Goal: Information Seeking & Learning: Check status

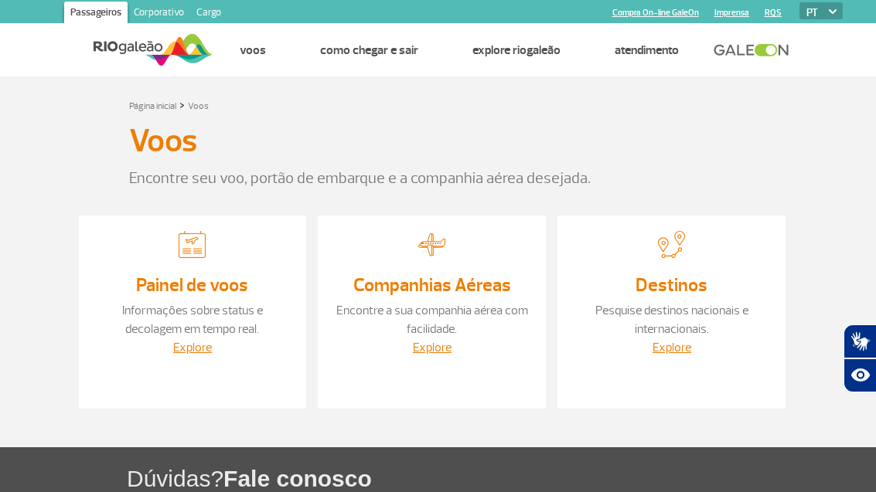
click at [188, 291] on link "Painel de voos" at bounding box center [192, 285] width 112 height 23
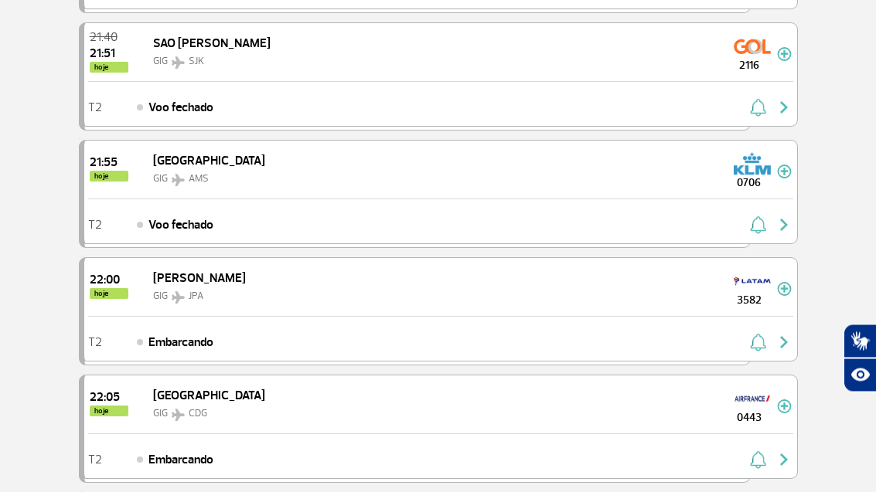
scroll to position [1491, 0]
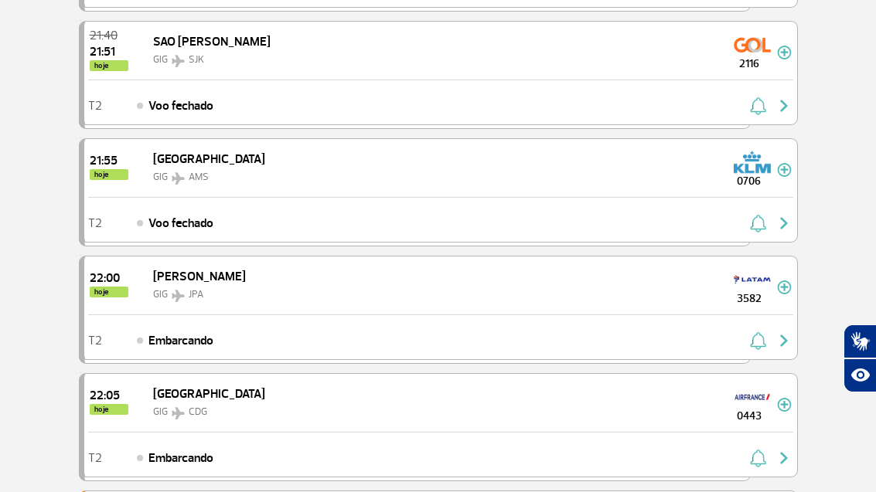
click at [776, 220] on img "button" at bounding box center [784, 223] width 19 height 19
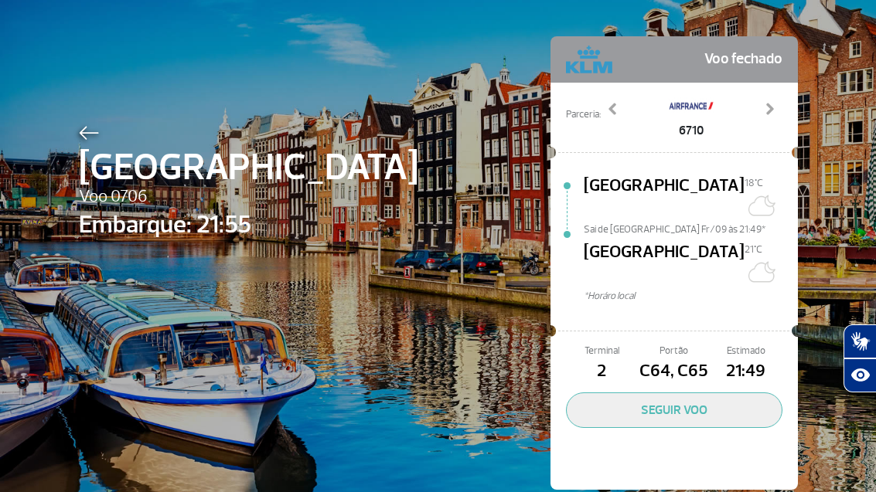
scroll to position [48, 0]
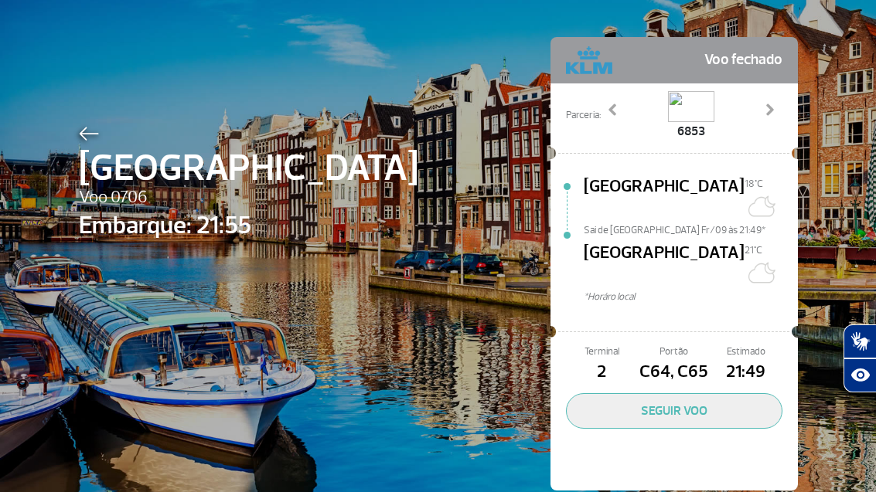
click at [663, 393] on button "SEGUIR VOO" at bounding box center [674, 411] width 216 height 36
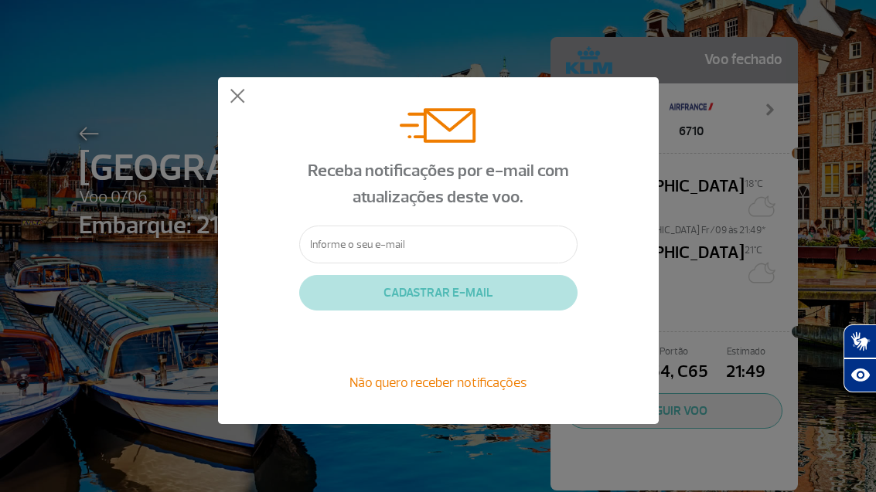
click at [242, 98] on button at bounding box center [237, 96] width 15 height 15
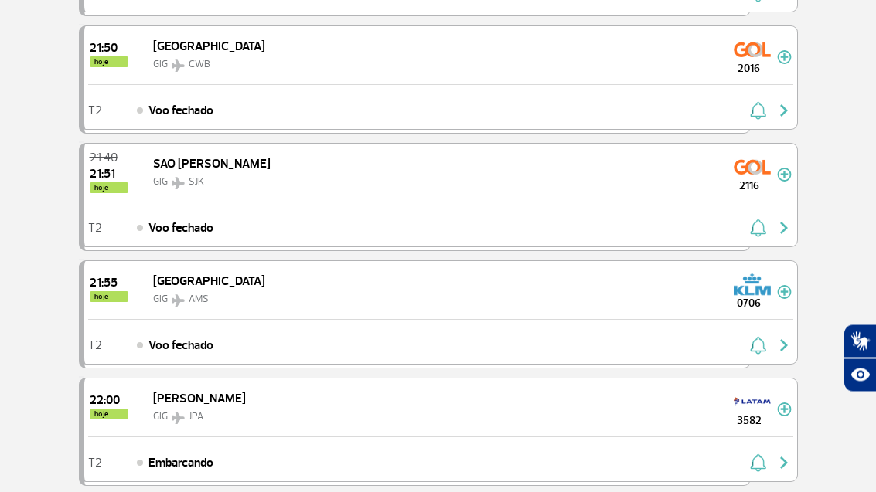
scroll to position [1384, 0]
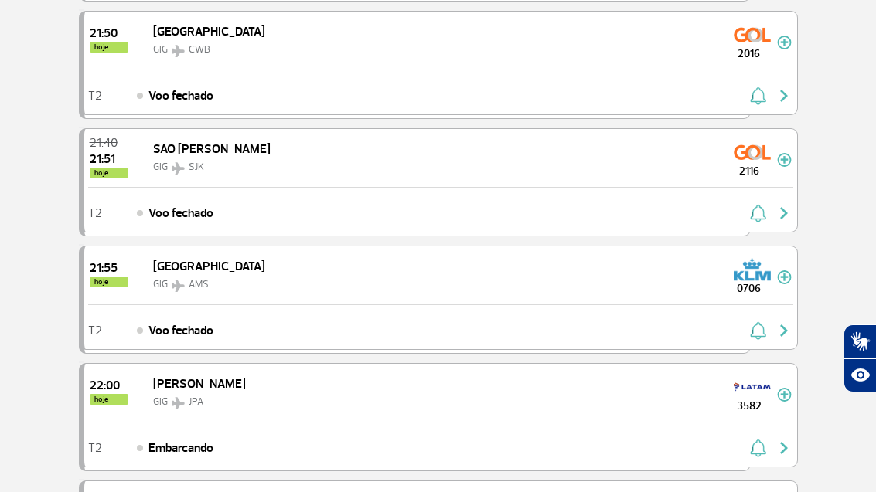
click at [778, 275] on img at bounding box center [784, 278] width 15 height 14
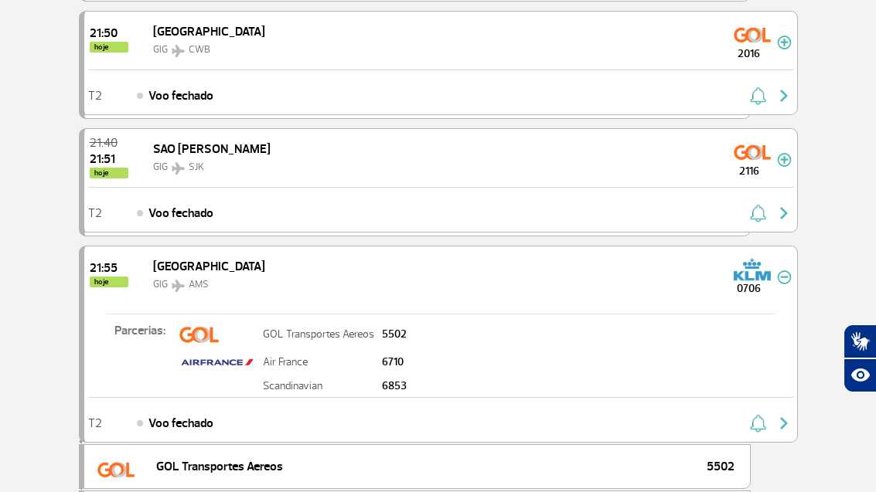
click at [758, 423] on img "button" at bounding box center [758, 423] width 16 height 19
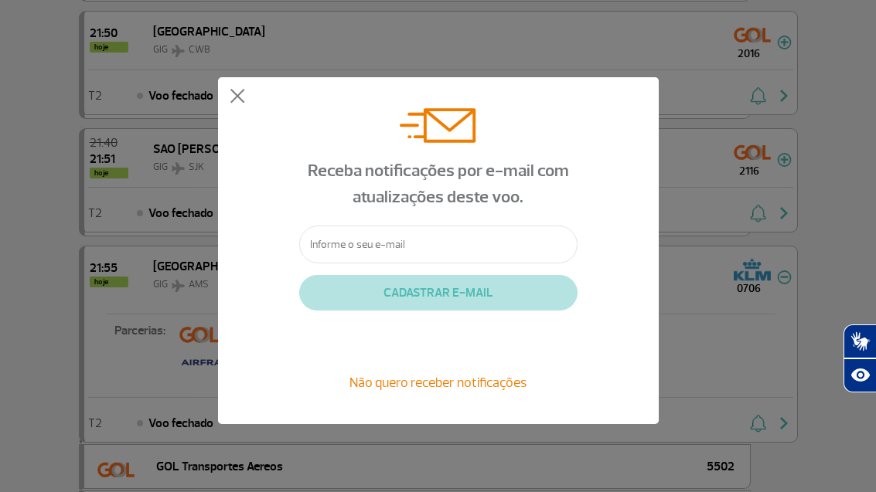
click at [237, 94] on button at bounding box center [237, 96] width 15 height 15
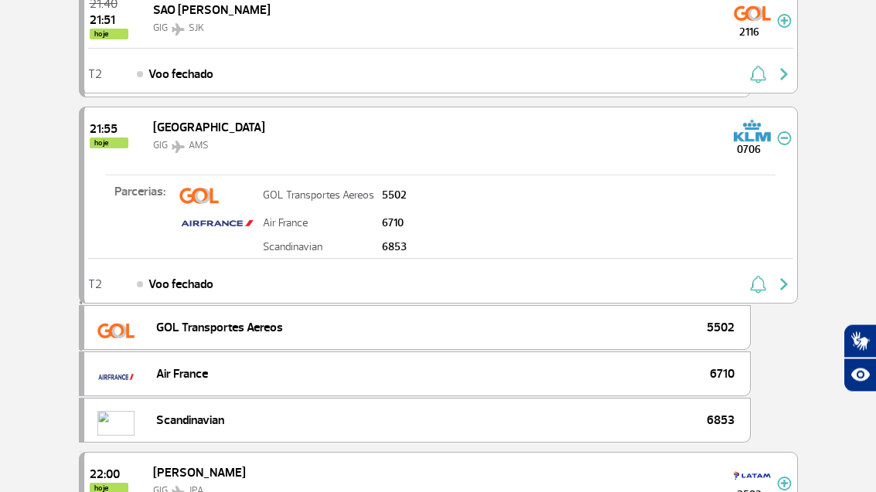
scroll to position [1520, 0]
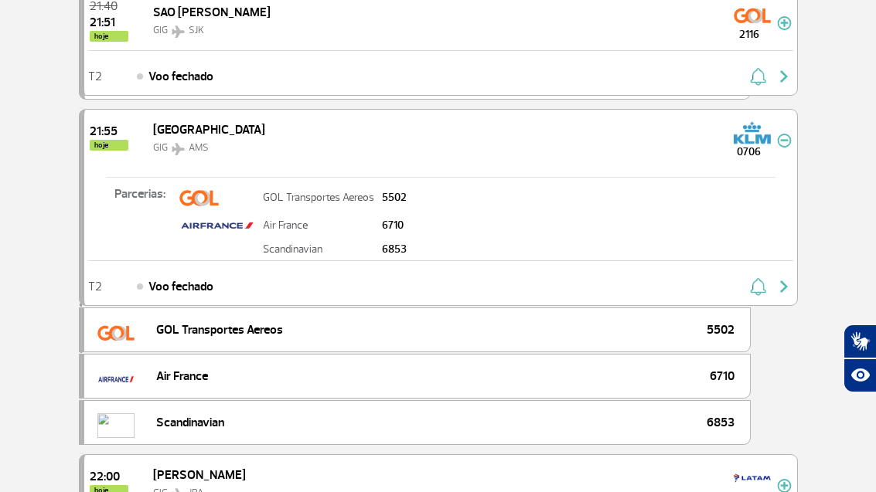
click at [181, 131] on span "[GEOGRAPHIC_DATA]" at bounding box center [209, 129] width 112 height 15
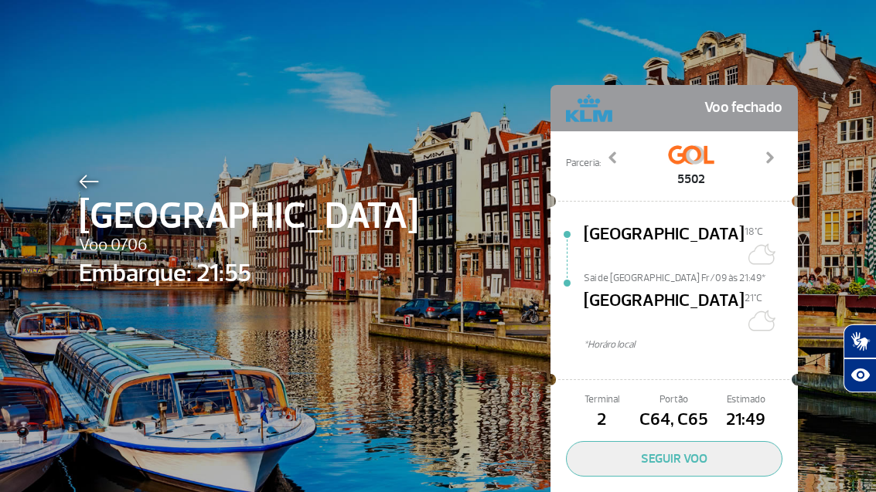
click at [656, 441] on button "SEGUIR VOO" at bounding box center [674, 459] width 216 height 36
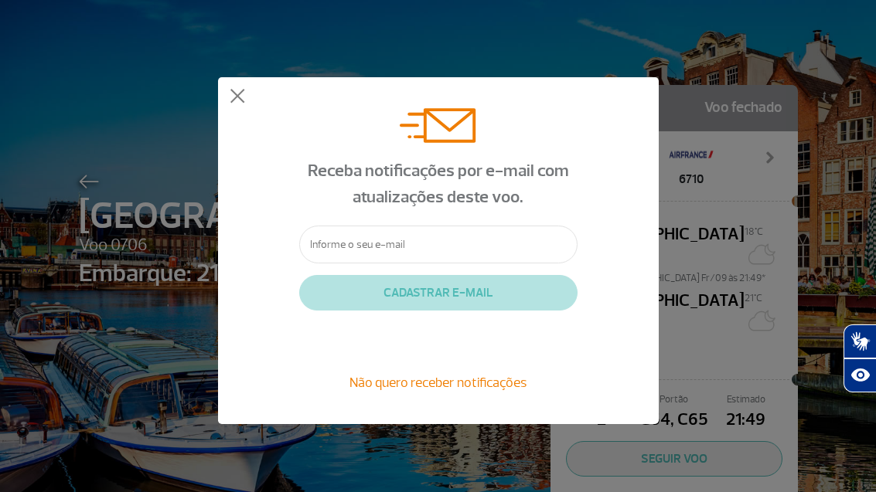
click at [236, 99] on button at bounding box center [237, 96] width 15 height 15
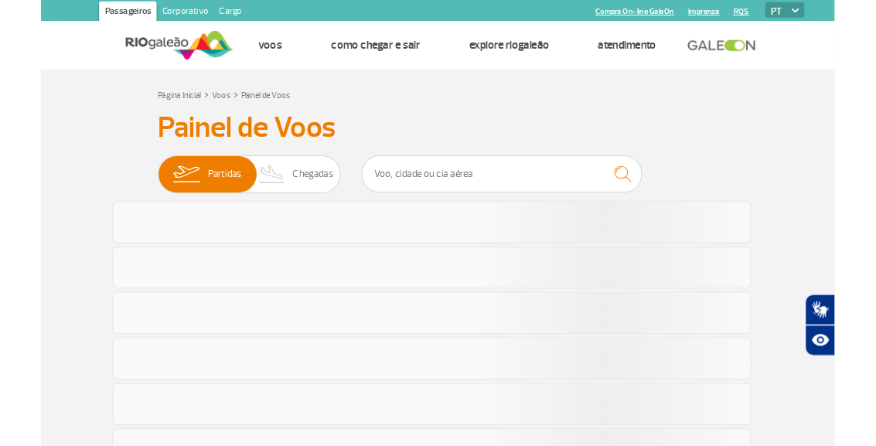
scroll to position [973, 0]
